Goal: Information Seeking & Learning: Understand process/instructions

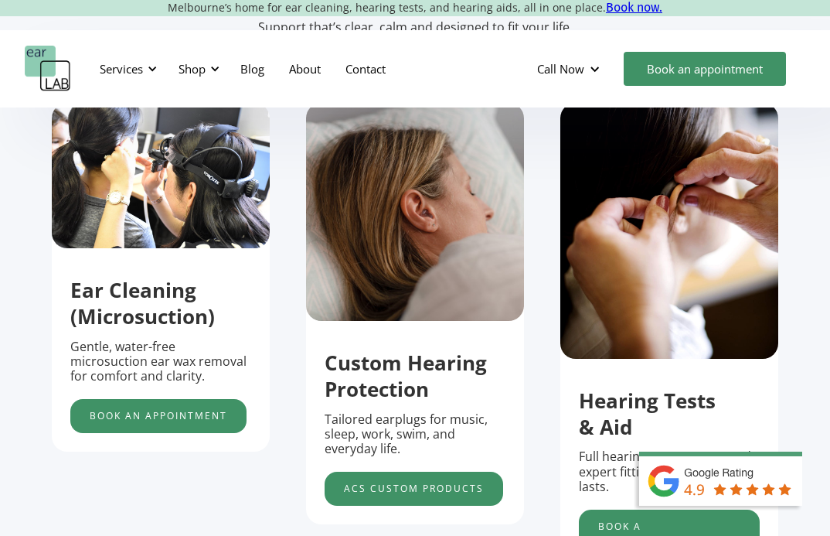
scroll to position [489, 0]
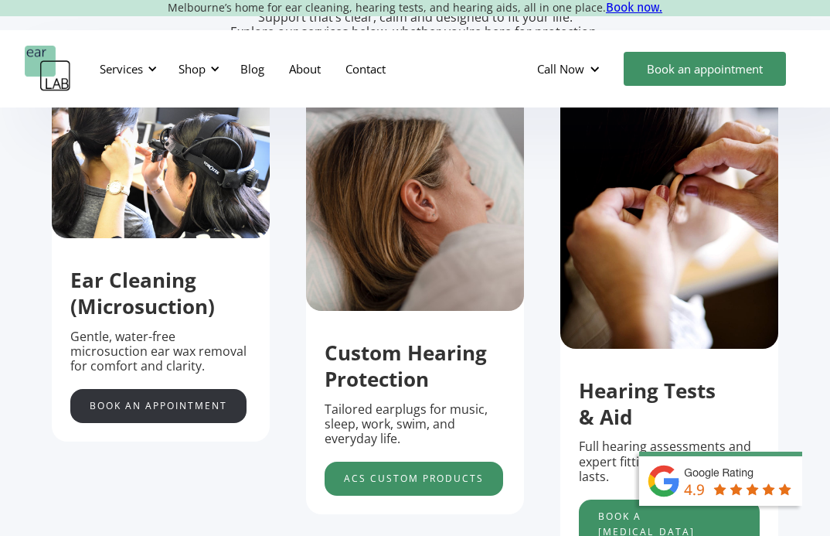
click at [182, 416] on link "Book an appointment" at bounding box center [158, 406] width 176 height 34
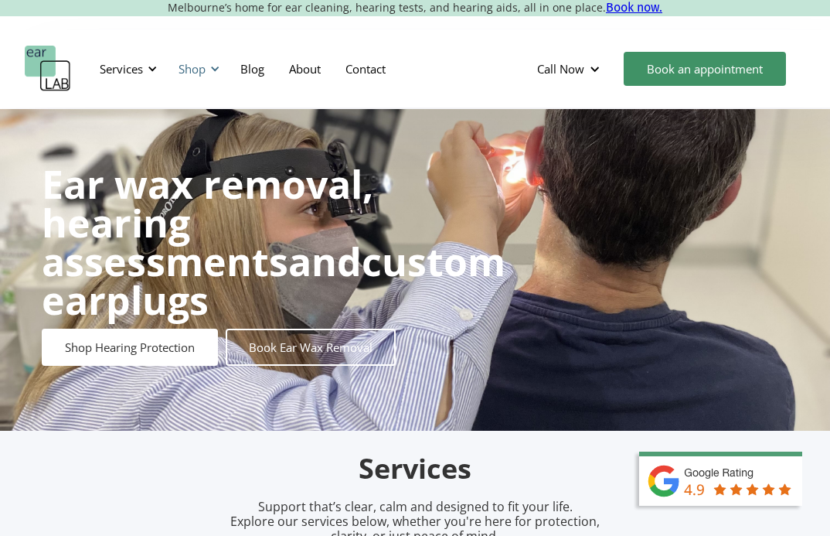
click at [180, 66] on div "Shop" at bounding box center [192, 68] width 27 height 15
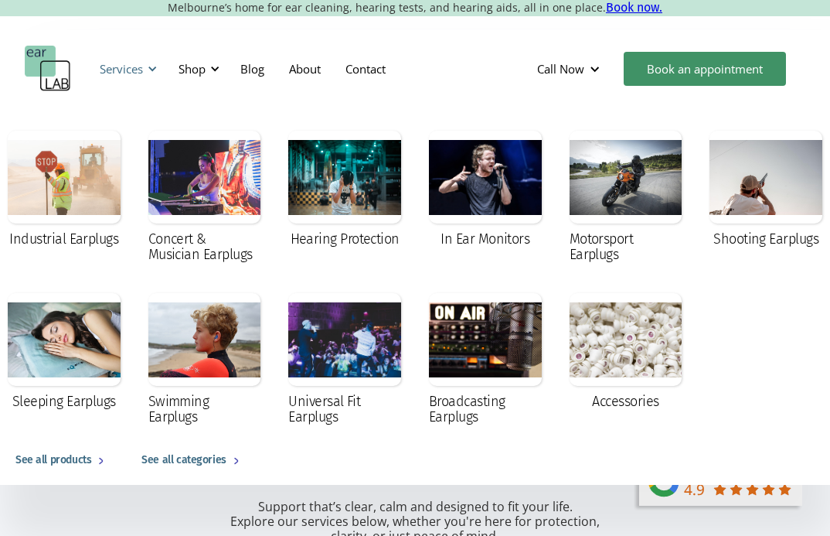
click at [145, 63] on div "Services" at bounding box center [125, 69] width 71 height 46
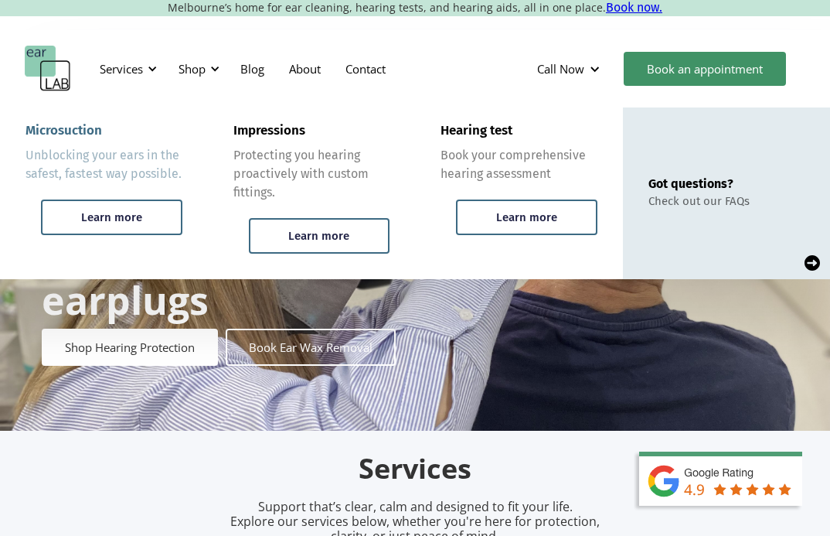
click at [121, 169] on div "Unblocking your ears in the safest, fastest way possible." at bounding box center [104, 164] width 157 height 37
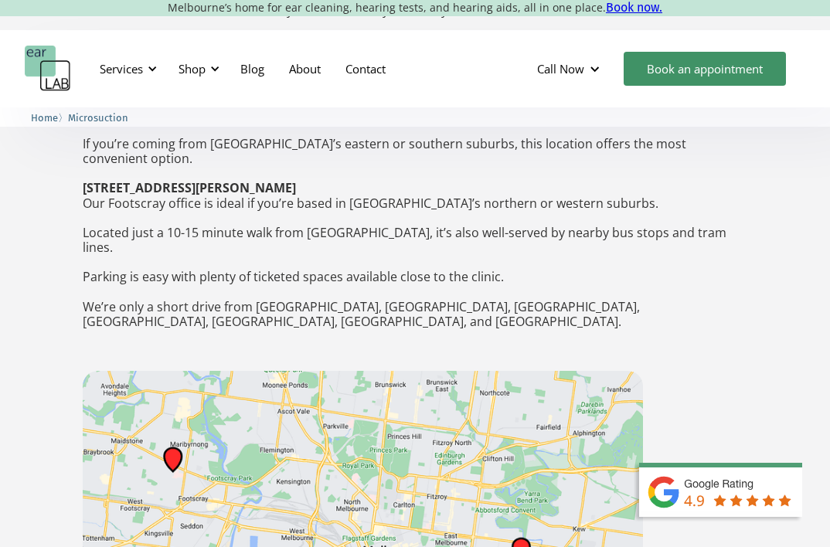
scroll to position [2697, 0]
